Goal: Navigation & Orientation: Find specific page/section

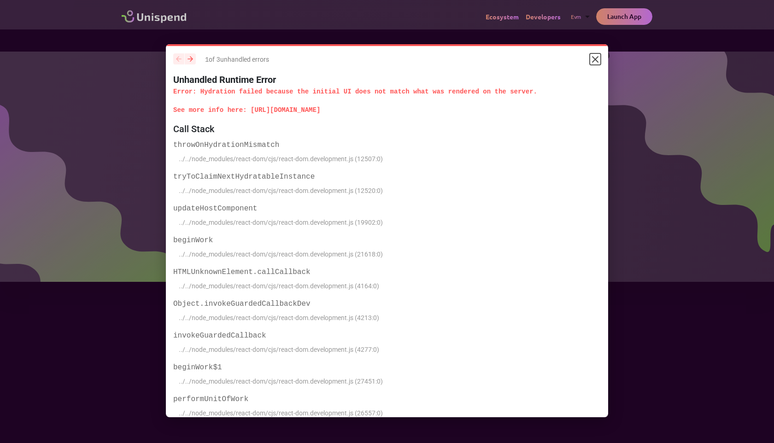
click at [599, 59] on icon "Close" at bounding box center [595, 59] width 11 height 11
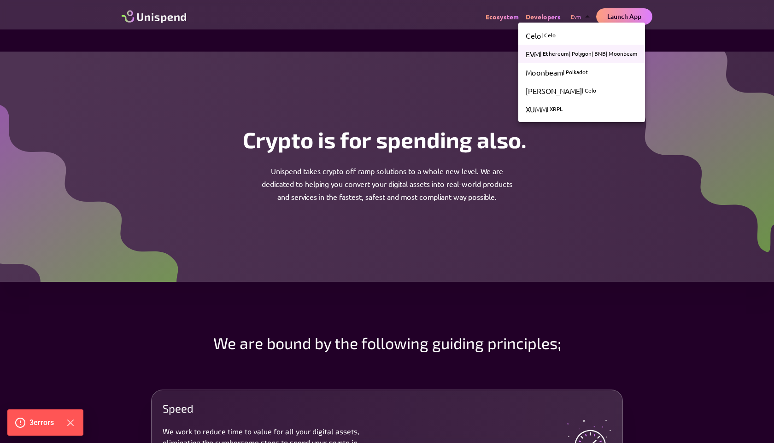
click at [687, 31] on div at bounding box center [387, 221] width 774 height 443
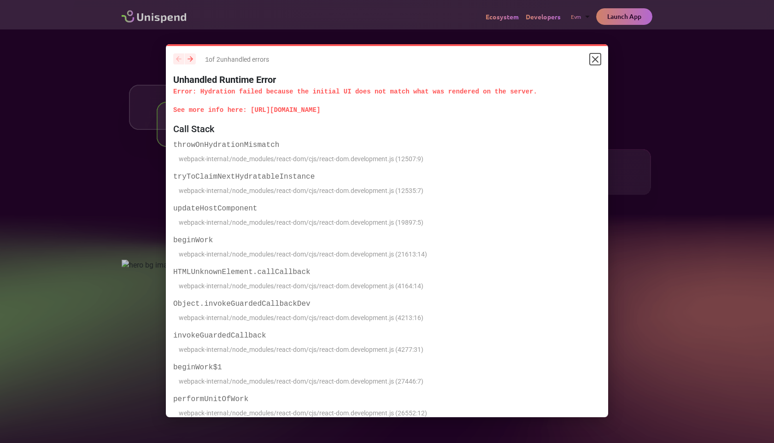
click at [598, 57] on icon "Close" at bounding box center [596, 60] width 6 height 6
